Goal: Information Seeking & Learning: Learn about a topic

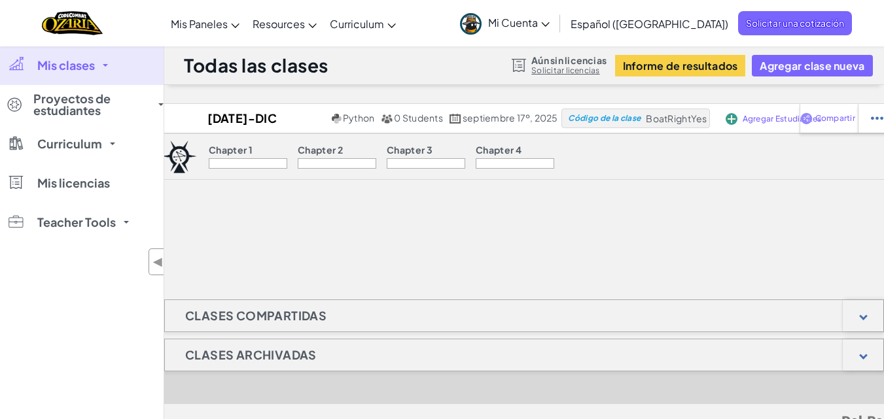
click at [109, 64] on link "Mis clases" at bounding box center [82, 65] width 164 height 39
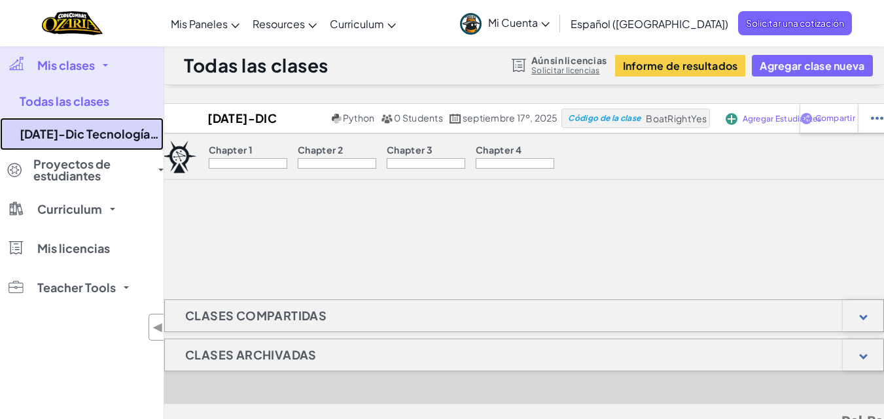
click at [82, 136] on link "[DATE]-Dic Tecnologías de Información (316)" at bounding box center [82, 134] width 164 height 33
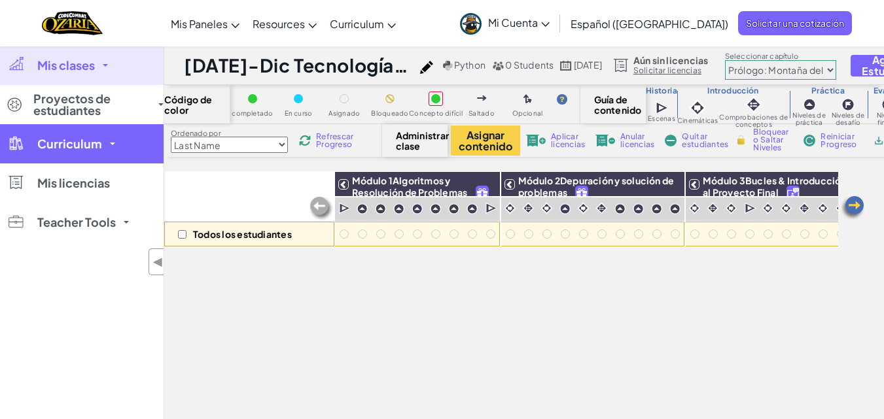
click at [108, 145] on link "Curriculum" at bounding box center [82, 143] width 164 height 39
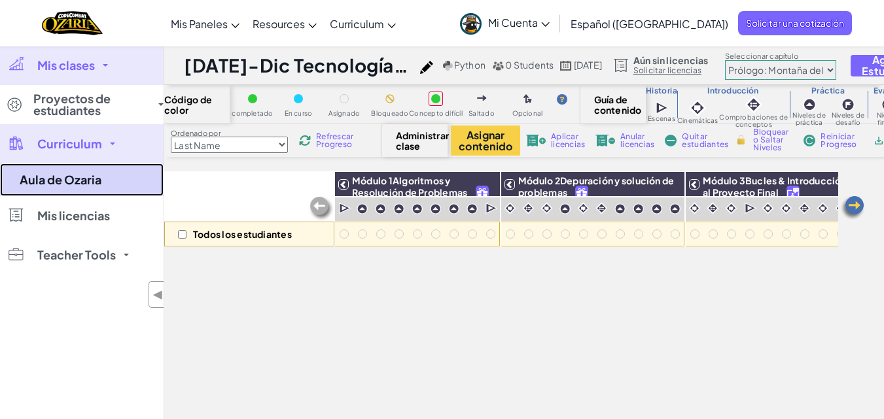
click at [82, 187] on link "Aula de Ozaria" at bounding box center [82, 180] width 164 height 33
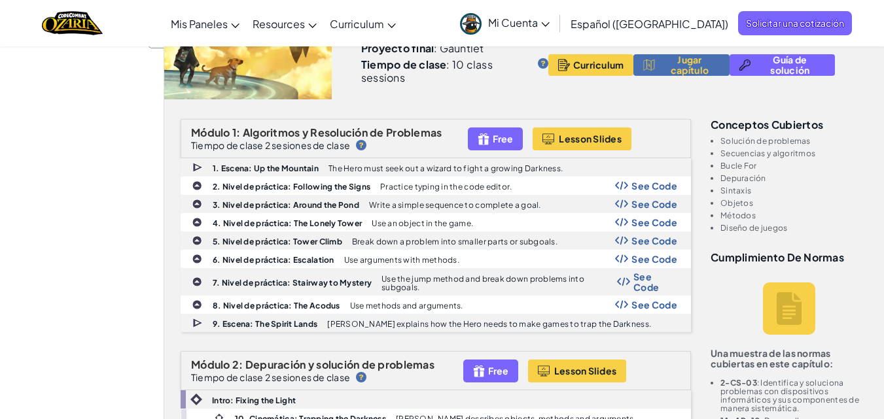
scroll to position [193, 0]
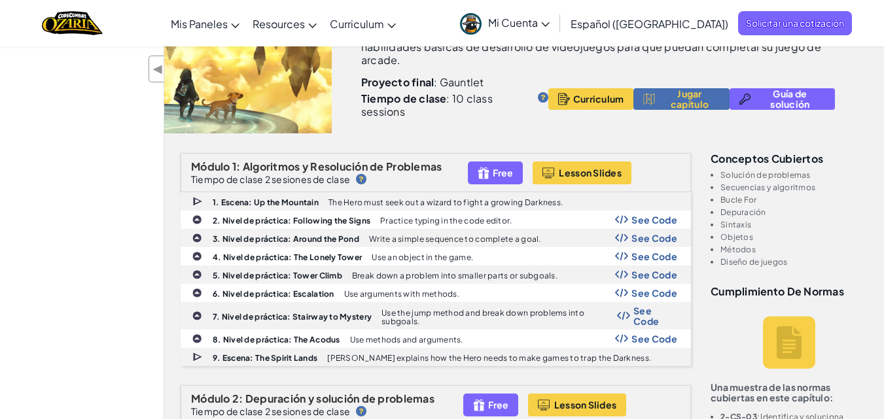
click at [648, 26] on span "Español ([GEOGRAPHIC_DATA])" at bounding box center [650, 24] width 158 height 14
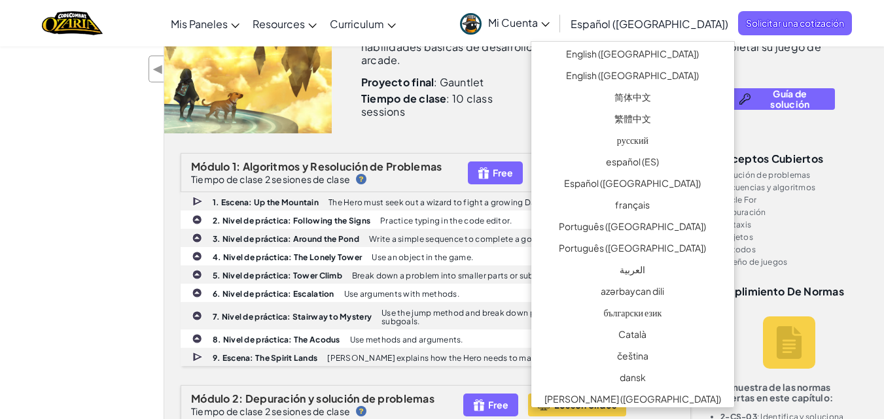
click at [648, 26] on span "Español ([GEOGRAPHIC_DATA])" at bounding box center [650, 24] width 158 height 14
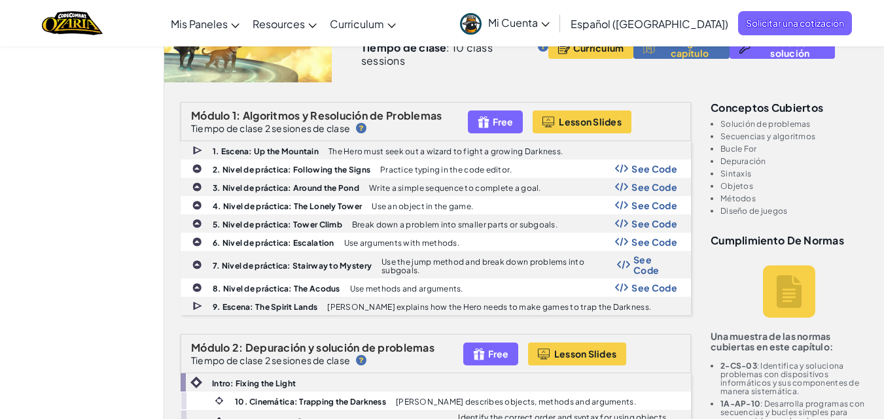
scroll to position [257, 0]
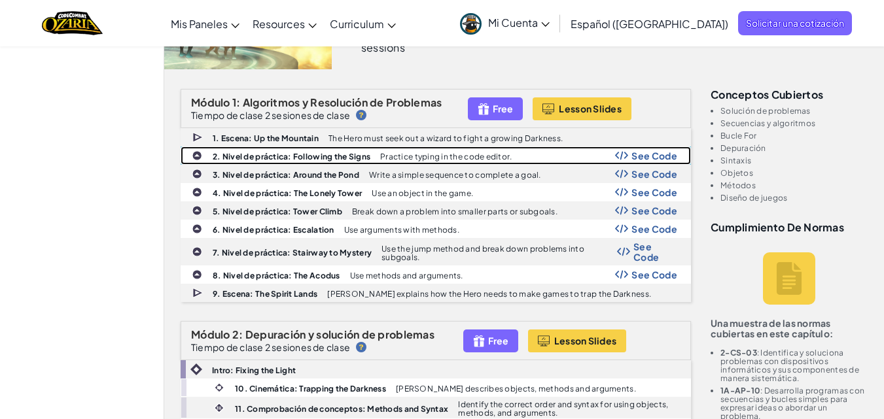
click at [642, 149] on div "2. Nivel de práctica: Following the Signs Practice typing in the code editor. S…" at bounding box center [435, 155] width 509 height 17
click at [664, 156] on span "See Code" at bounding box center [655, 156] width 46 height 10
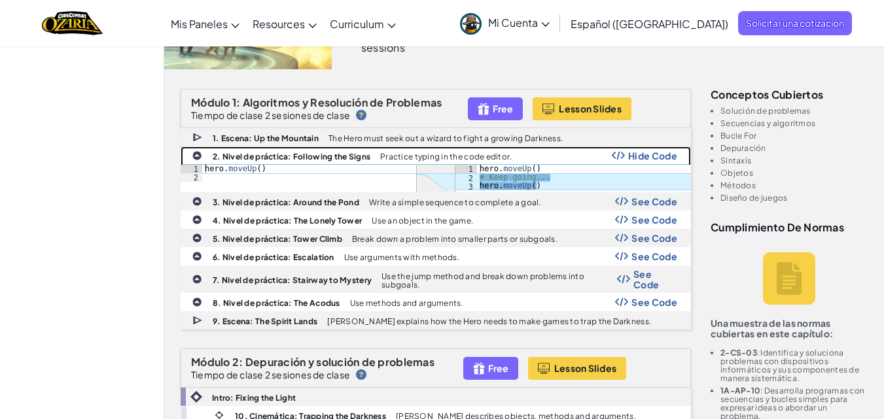
click at [430, 154] on p "Practice typing in the code editor." at bounding box center [446, 156] width 132 height 9
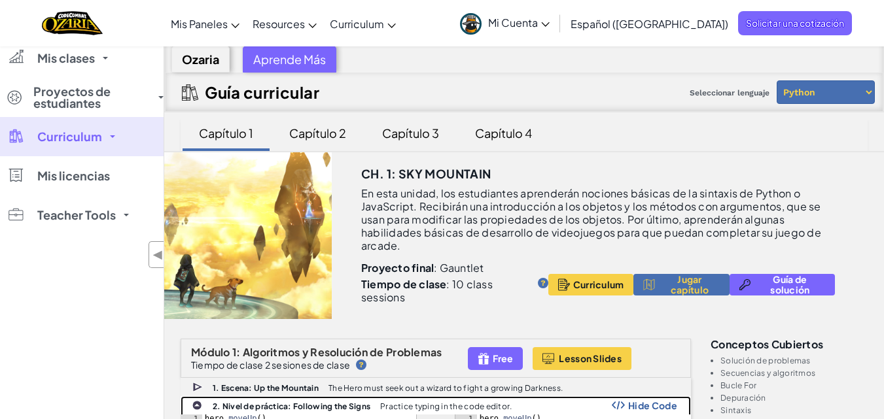
scroll to position [0, 0]
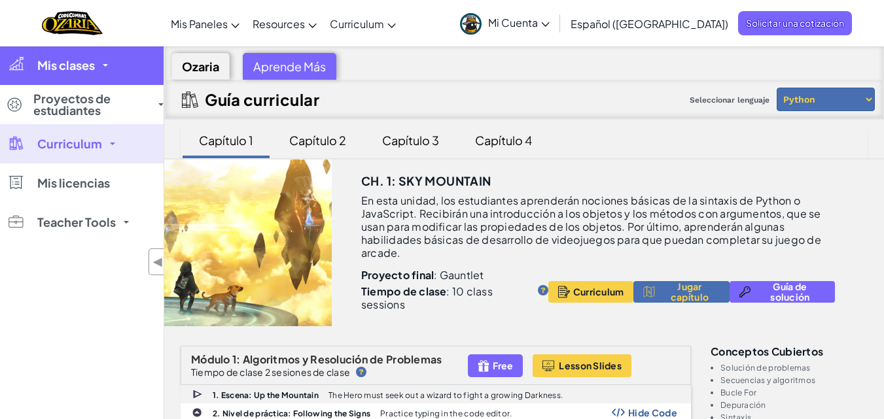
click at [108, 64] on span at bounding box center [105, 65] width 5 height 3
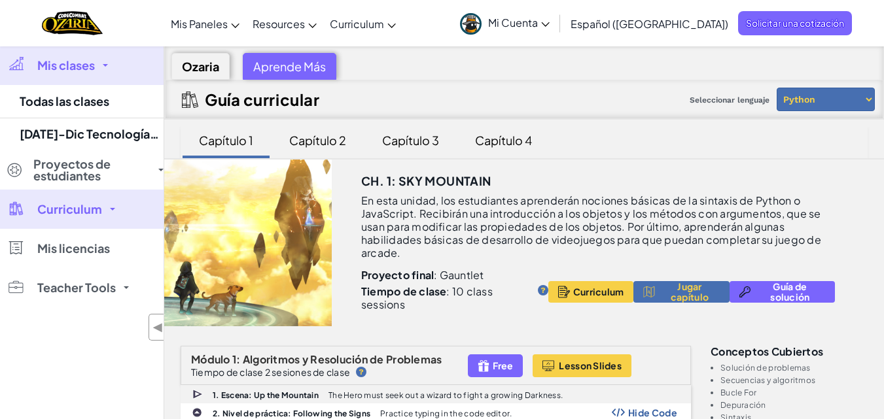
click at [111, 64] on link "Mis clases" at bounding box center [82, 65] width 164 height 39
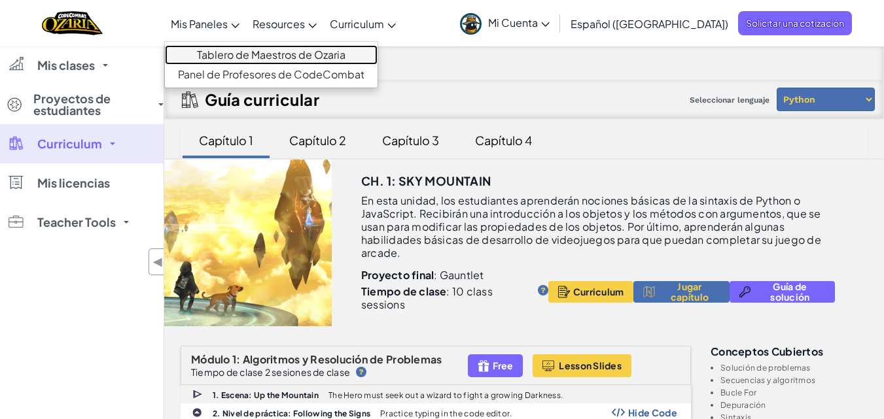
click at [310, 52] on link "Tablero de Maestros de Ozaria" at bounding box center [271, 55] width 213 height 20
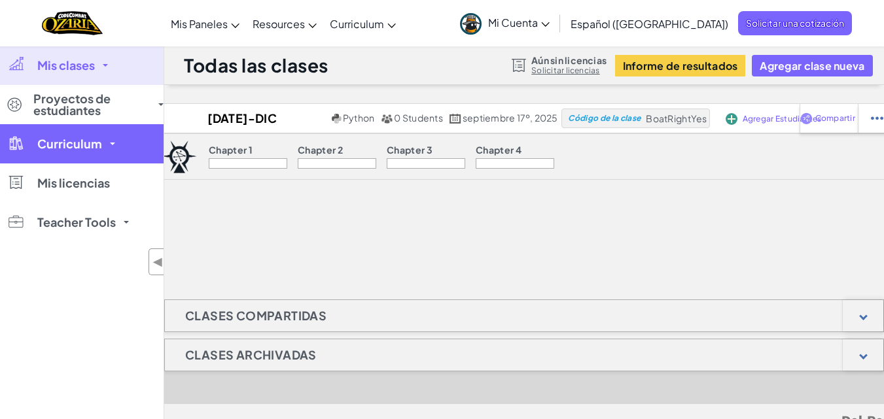
click at [107, 137] on link "Curriculum" at bounding box center [82, 143] width 164 height 39
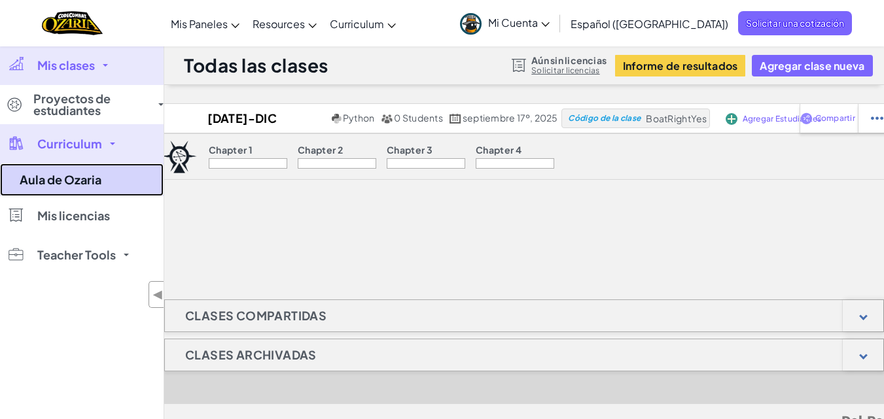
click at [78, 181] on link "Aula de Ozaria" at bounding box center [82, 180] width 164 height 33
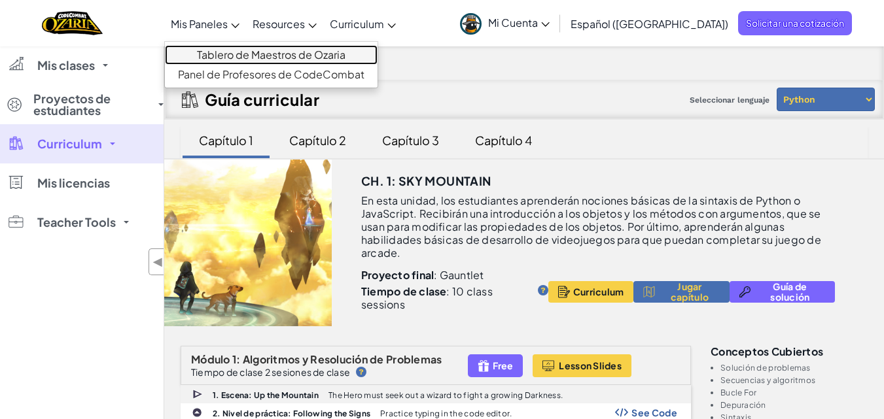
click at [247, 48] on link "Tablero de Maestros de Ozaria" at bounding box center [271, 55] width 213 height 20
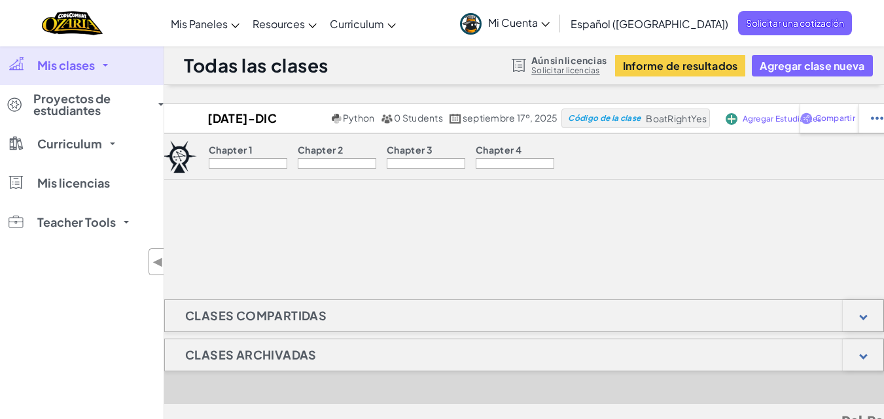
click at [239, 158] on div "Chapter 1" at bounding box center [248, 152] width 79 height 14
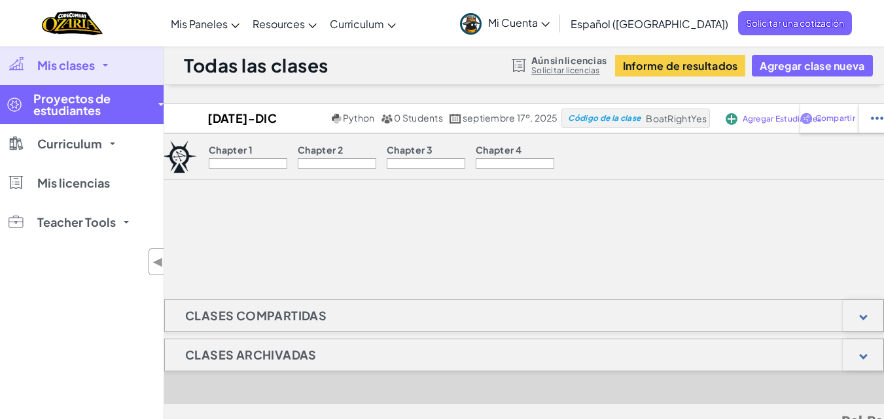
click at [93, 103] on span "Proyectos de estudiantes" at bounding box center [91, 105] width 117 height 24
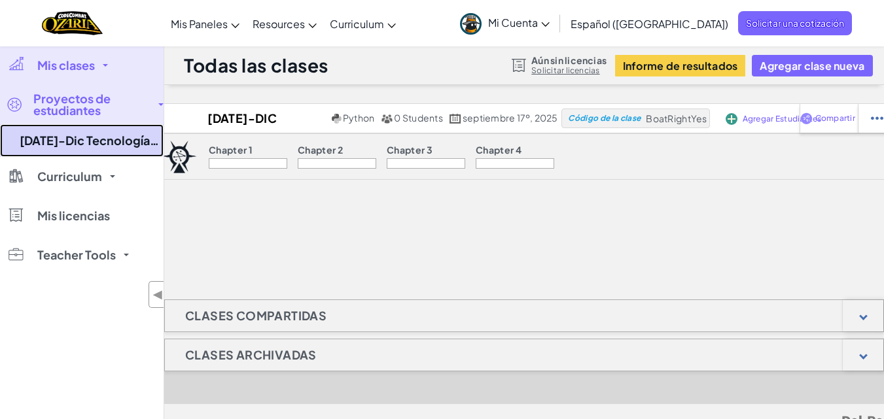
click at [107, 146] on link "2025 Sep-Dic Tecnologías de Información (316)" at bounding box center [82, 140] width 164 height 33
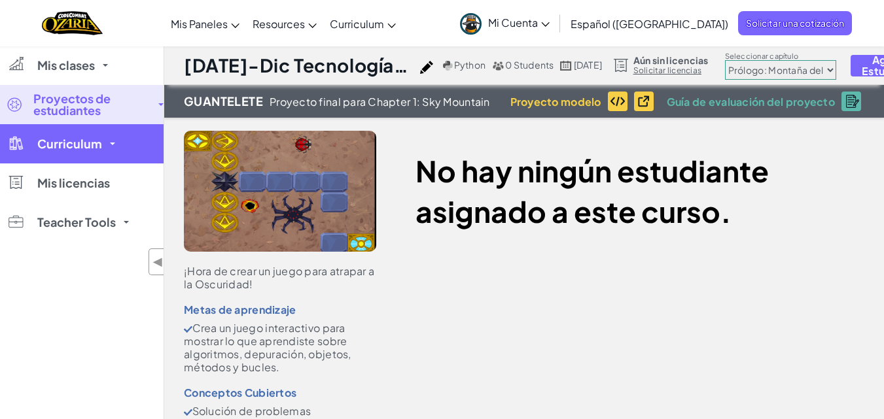
click at [101, 136] on link "Curriculum" at bounding box center [82, 143] width 164 height 39
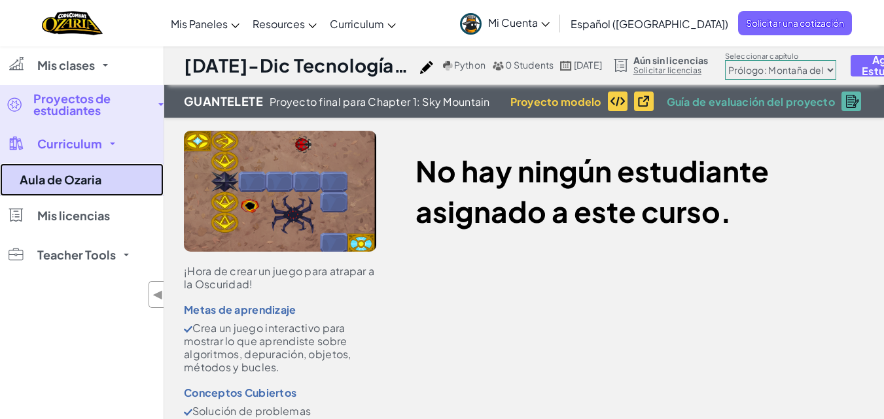
click at [86, 179] on link "Aula de Ozaria" at bounding box center [82, 180] width 164 height 33
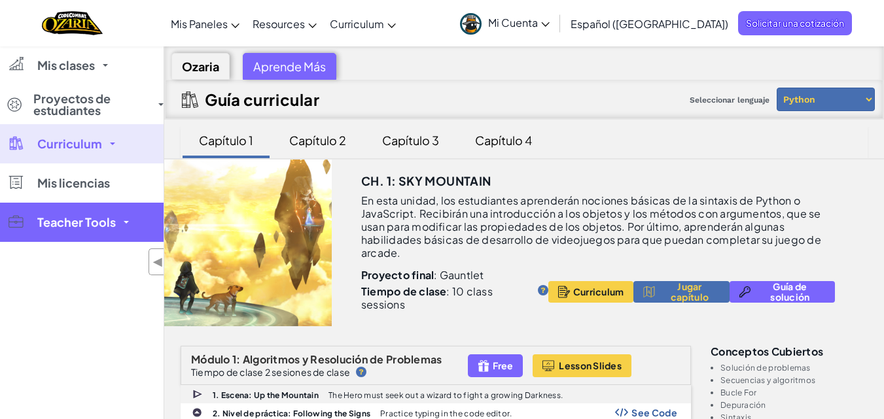
click at [102, 226] on span "Teacher Tools" at bounding box center [76, 223] width 79 height 12
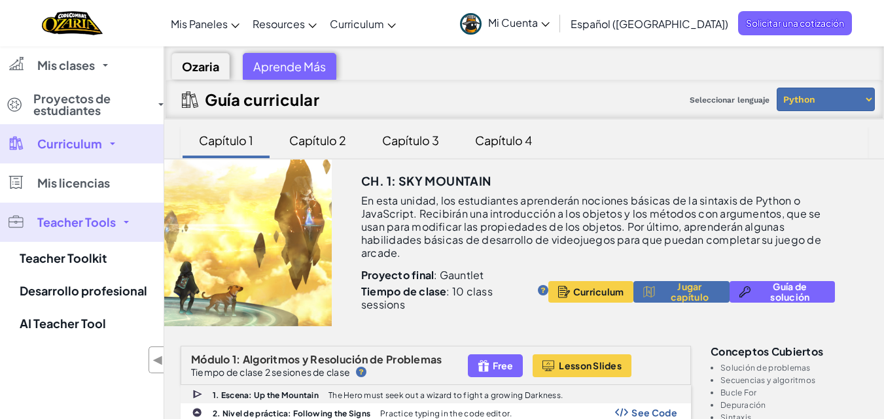
click at [102, 226] on span "Teacher Tools" at bounding box center [76, 223] width 79 height 12
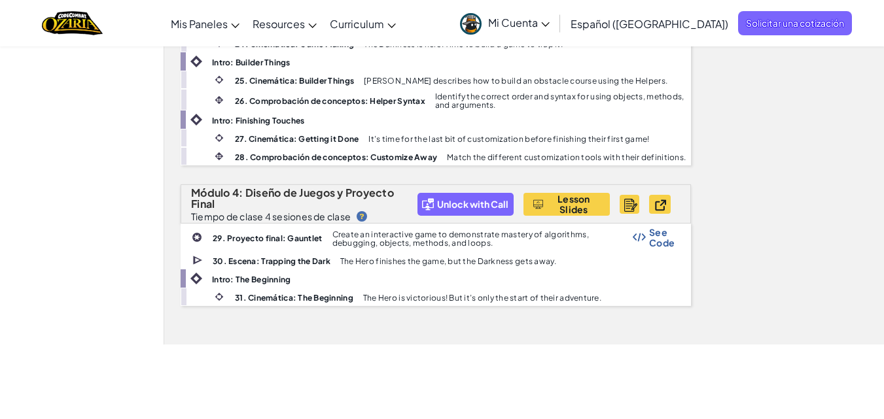
scroll to position [1049, 0]
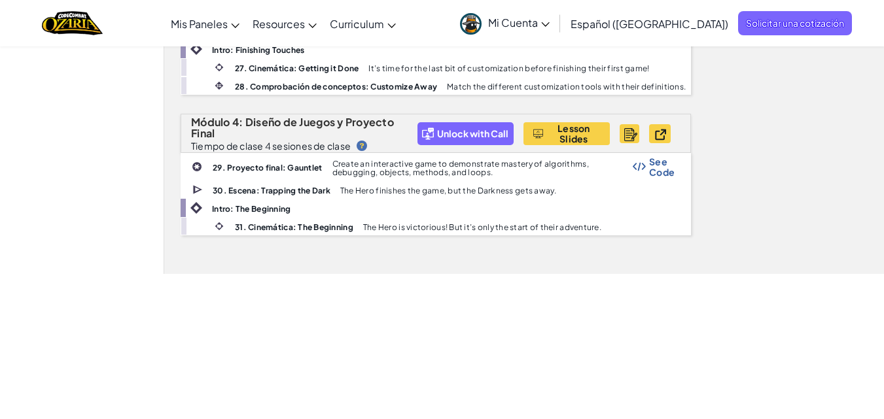
drag, startPoint x: 887, startPoint y: 145, endPoint x: 884, endPoint y: 151, distance: 7.3
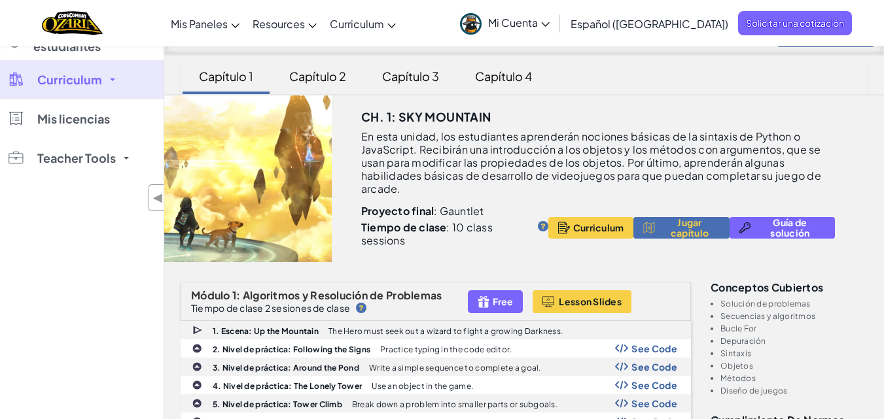
scroll to position [0, 0]
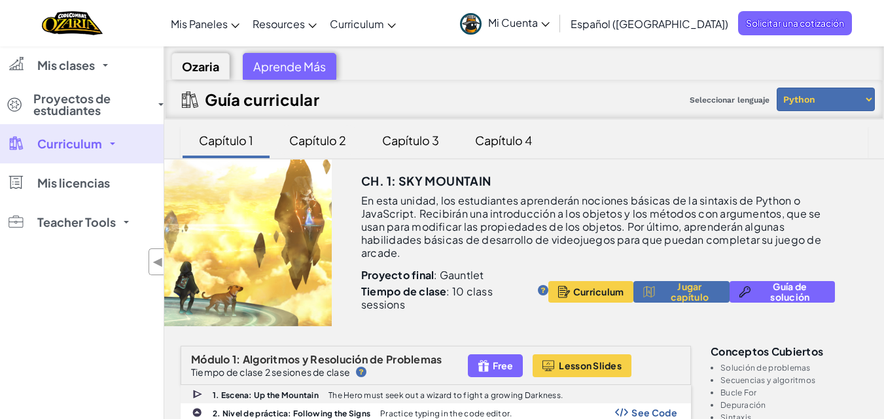
click at [325, 142] on div "Capítulo 2" at bounding box center [317, 140] width 83 height 31
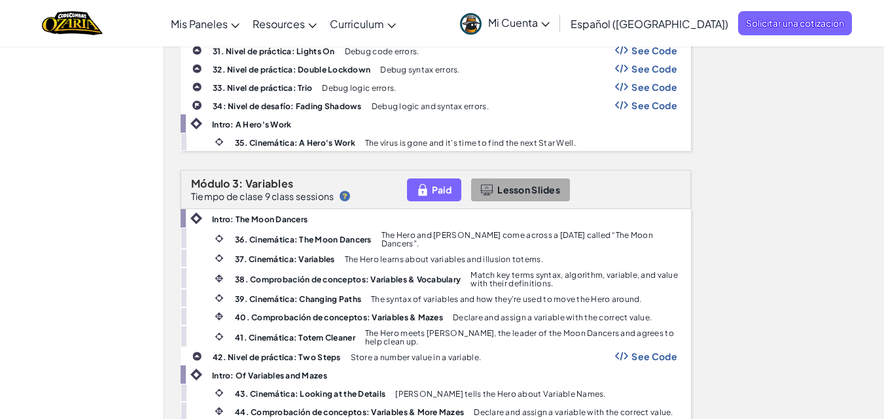
scroll to position [418, 0]
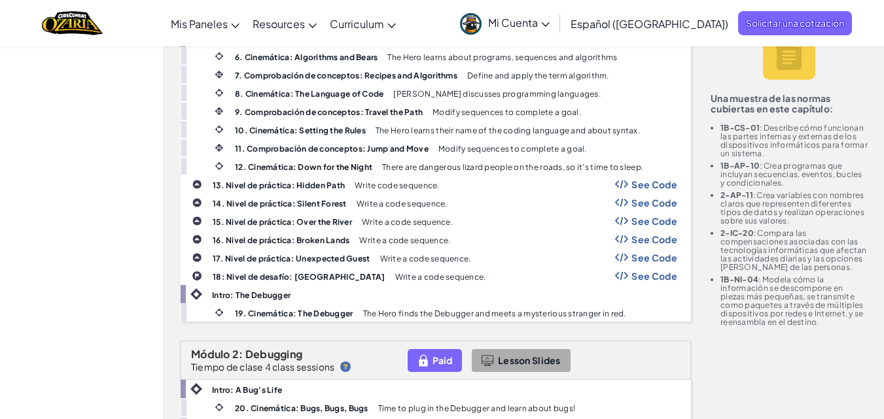
click at [768, 232] on li "2-IC-20 : Compara las compensaciones asociadas con las tecnologías informáticas…" at bounding box center [794, 250] width 147 height 43
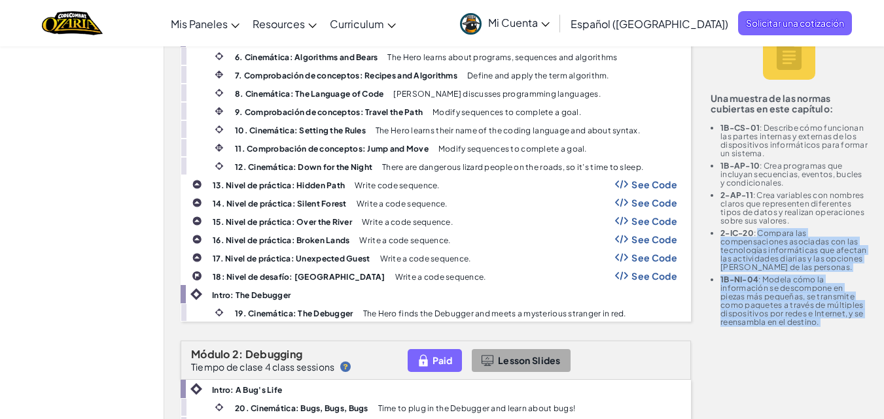
drag, startPoint x: 768, startPoint y: 232, endPoint x: 777, endPoint y: 347, distance: 115.5
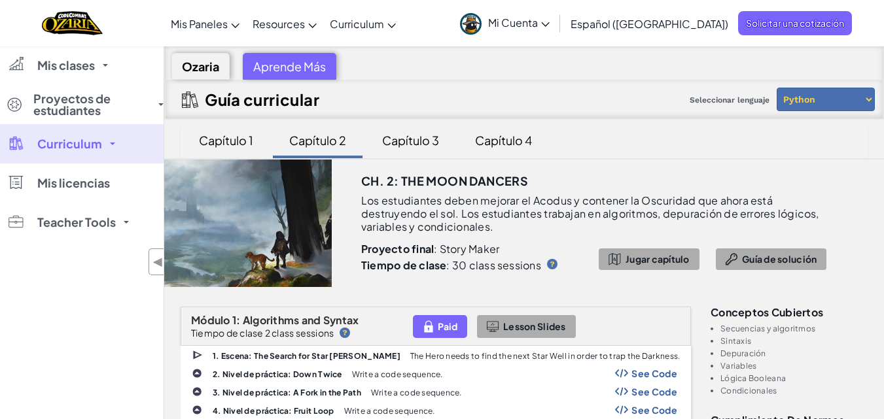
click at [232, 136] on div "Capítulo 1" at bounding box center [226, 140] width 80 height 31
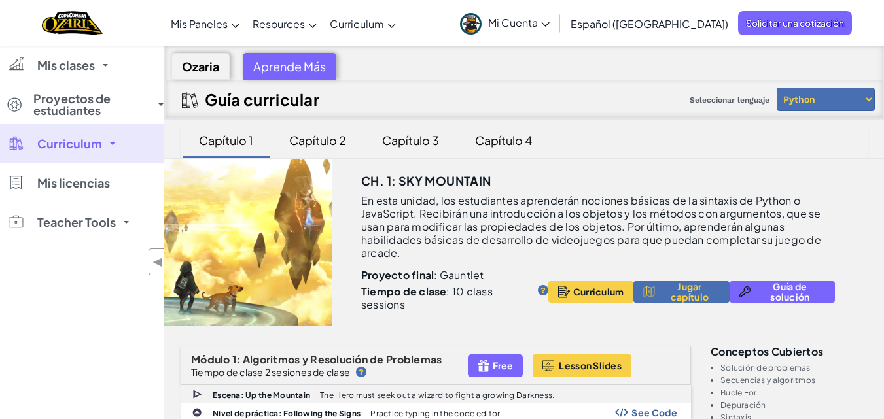
scroll to position [215, 0]
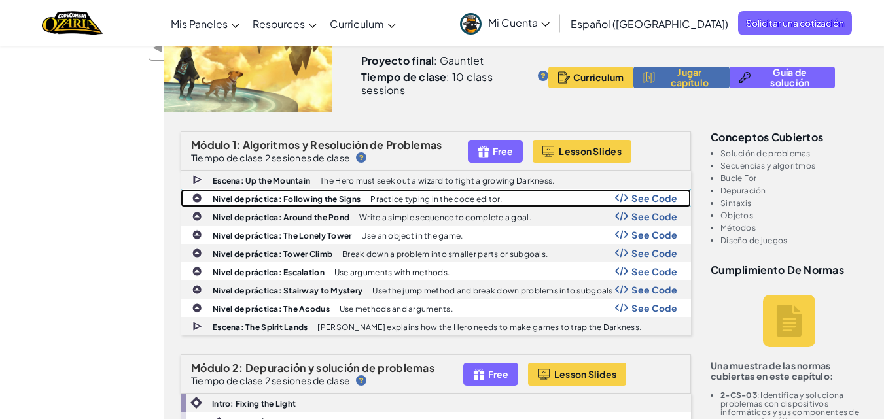
click at [466, 199] on p "Practice typing in the code editor." at bounding box center [436, 199] width 132 height 9
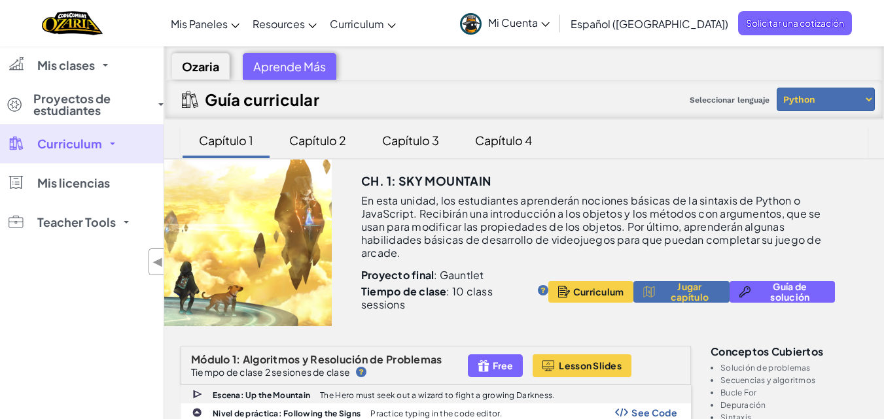
click at [550, 26] on icon at bounding box center [545, 24] width 9 height 5
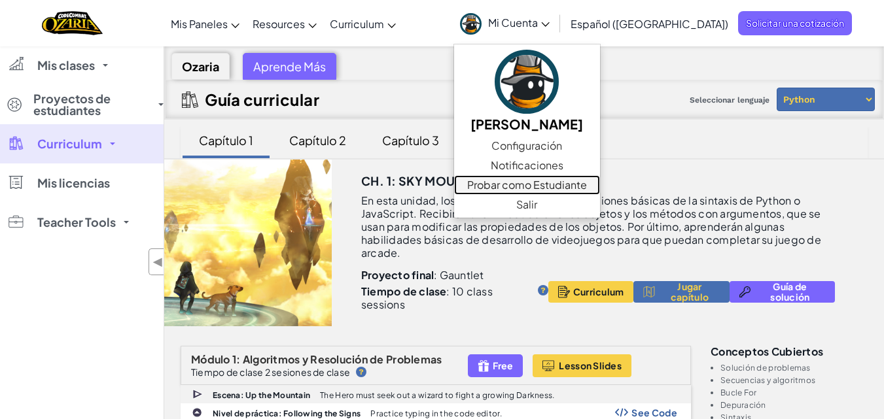
click at [600, 185] on link "Probar como Estudiante" at bounding box center [527, 185] width 146 height 20
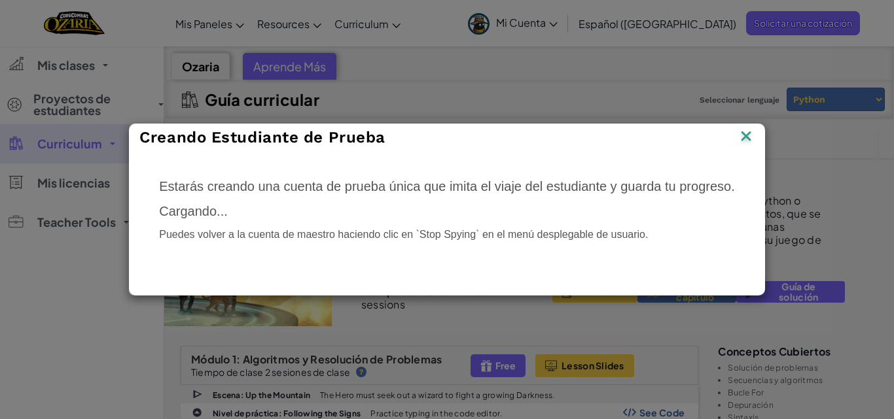
click at [747, 143] on img at bounding box center [746, 138] width 17 height 20
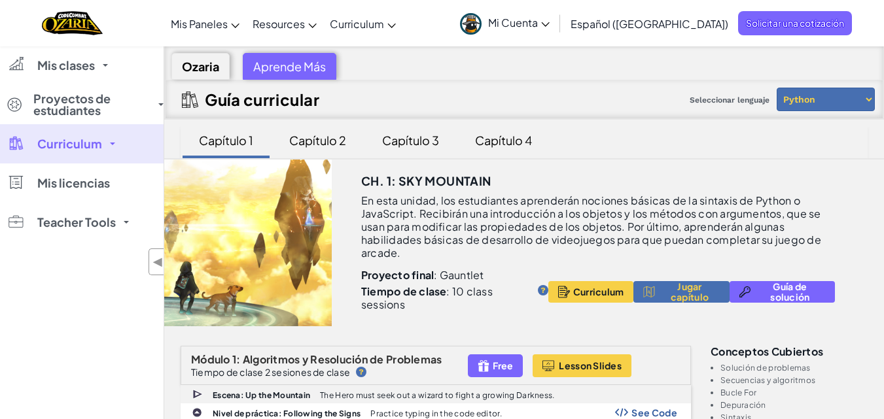
click at [550, 28] on span "Mi Cuenta" at bounding box center [519, 23] width 62 height 14
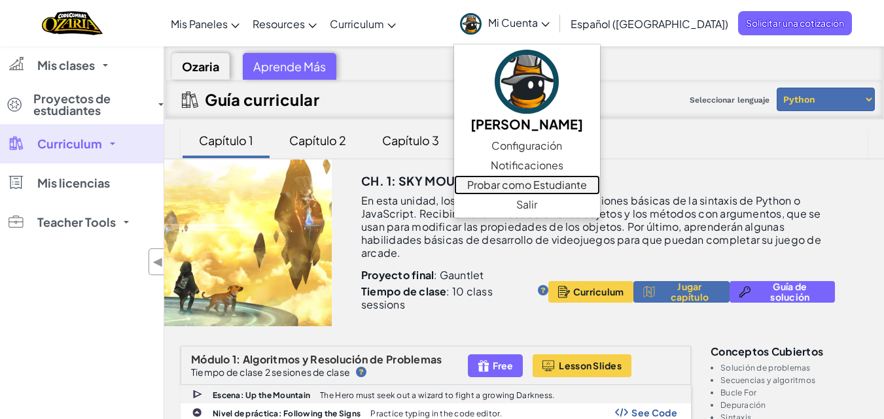
click at [582, 186] on link "Probar como Estudiante" at bounding box center [527, 185] width 146 height 20
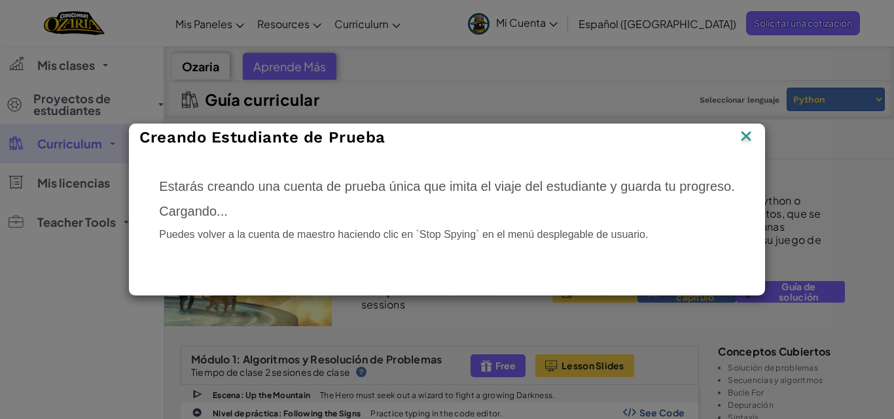
click at [743, 135] on img at bounding box center [746, 138] width 17 height 20
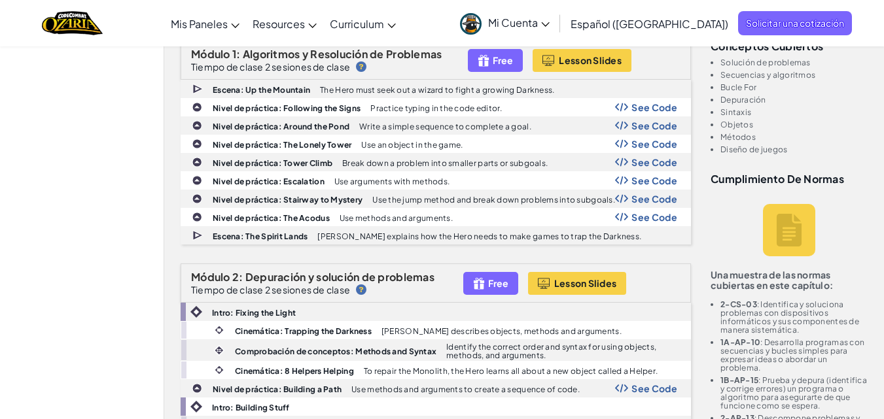
scroll to position [314, 0]
